Goal: Transaction & Acquisition: Purchase product/service

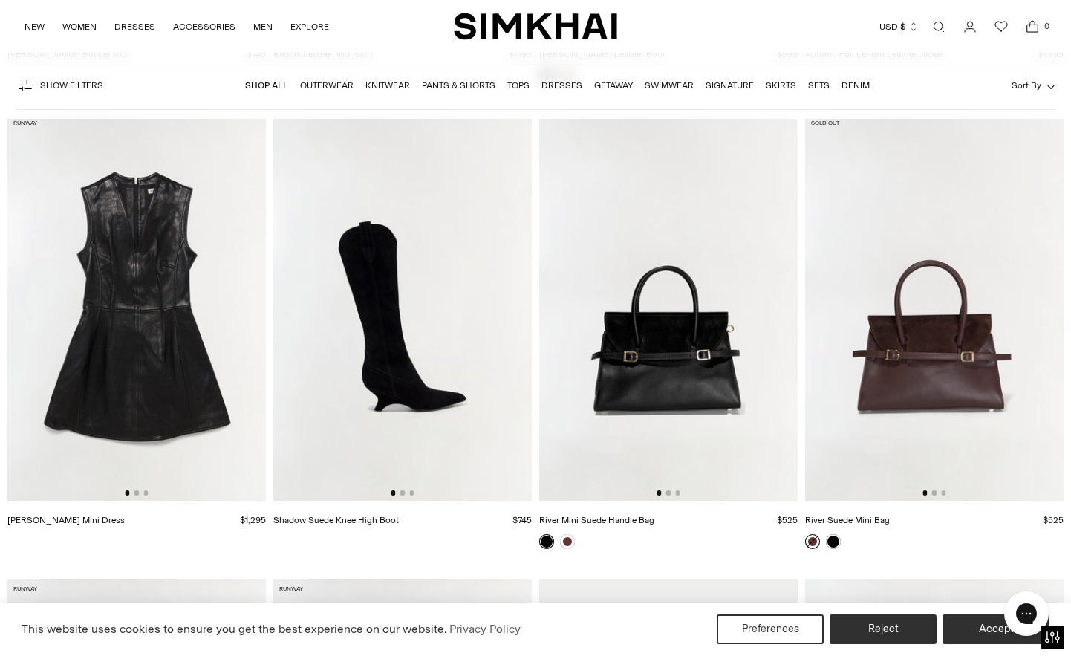
scroll to position [4251, 0]
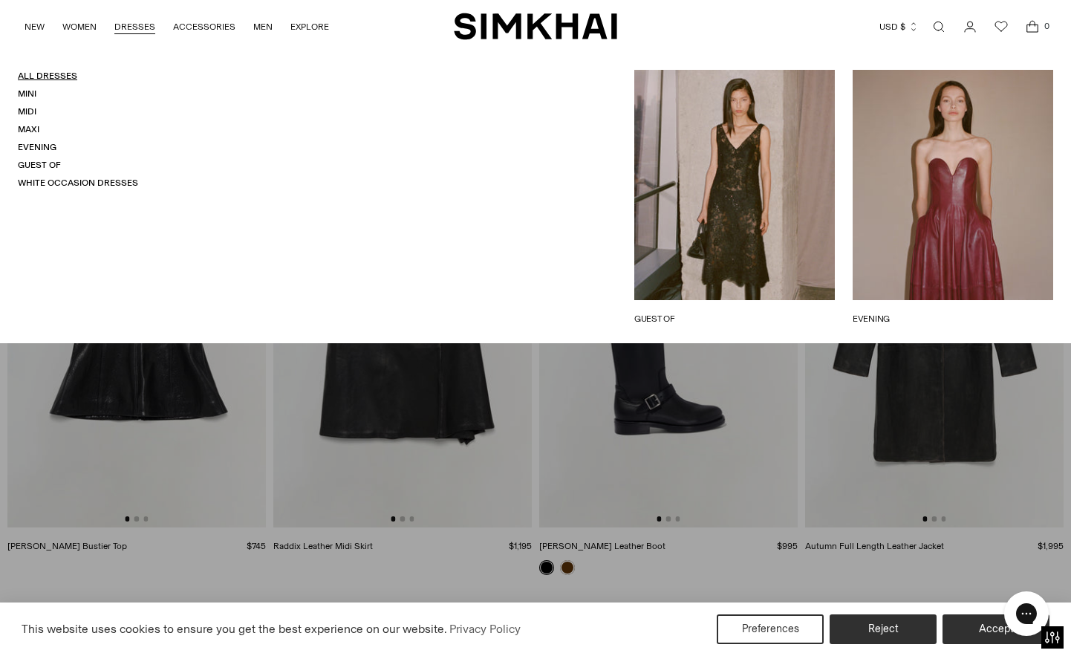
click at [64, 77] on link "All Dresses" at bounding box center [47, 76] width 59 height 10
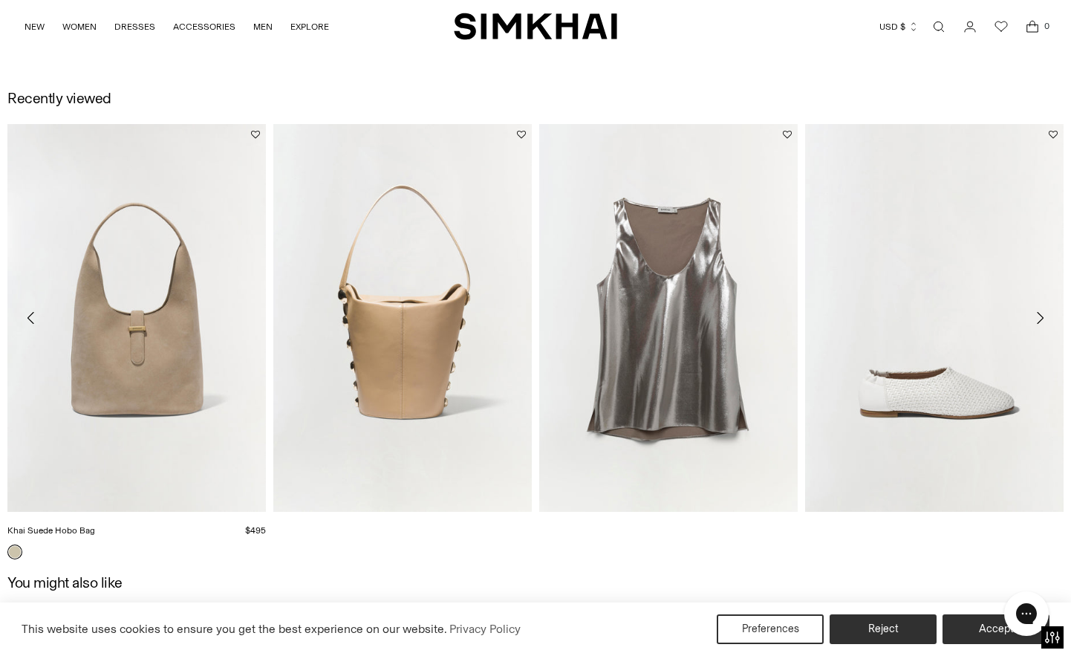
scroll to position [1652, 0]
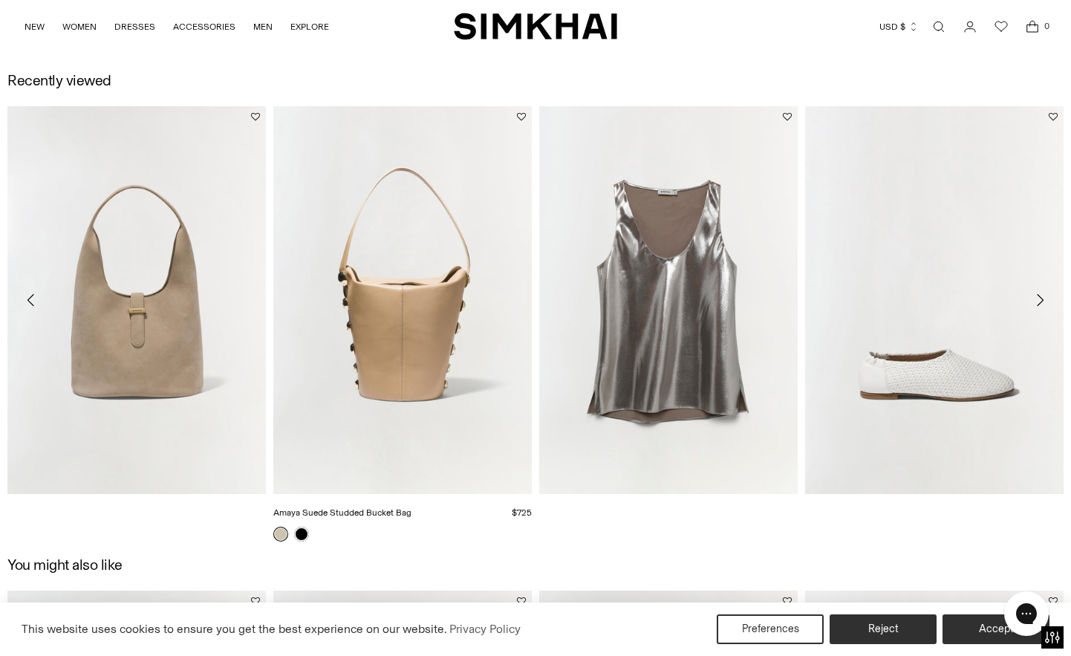
click at [411, 507] on link "Amaya Suede Studded Bucket Bag" at bounding box center [342, 512] width 138 height 10
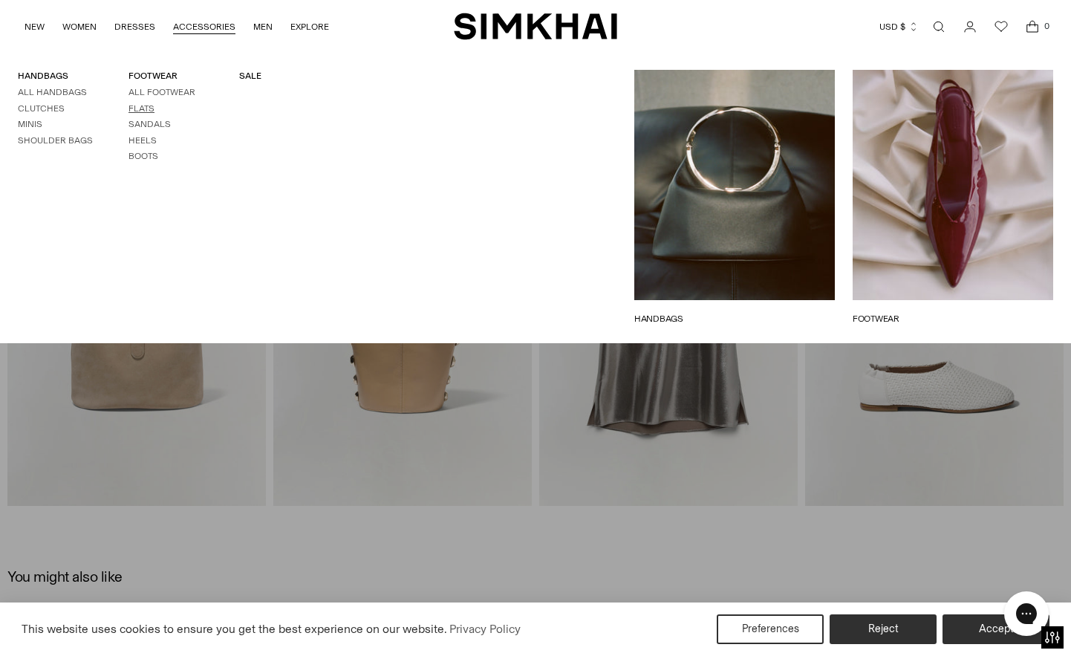
click at [147, 108] on link "Flats" at bounding box center [141, 108] width 26 height 10
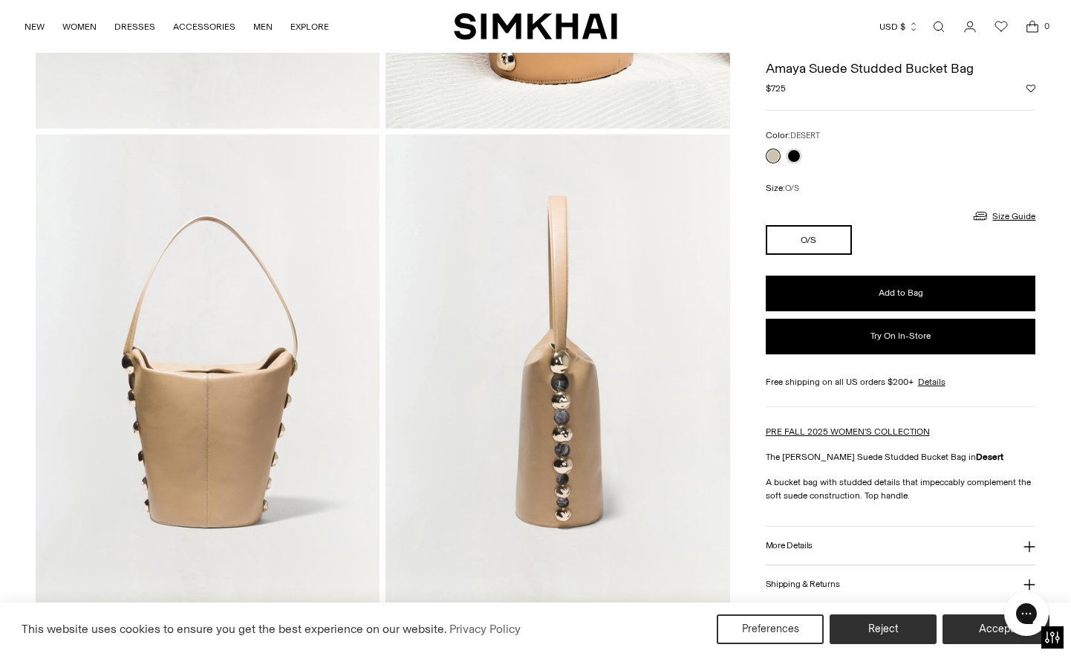
scroll to position [6, 0]
